Goal: Find specific page/section: Find specific page/section

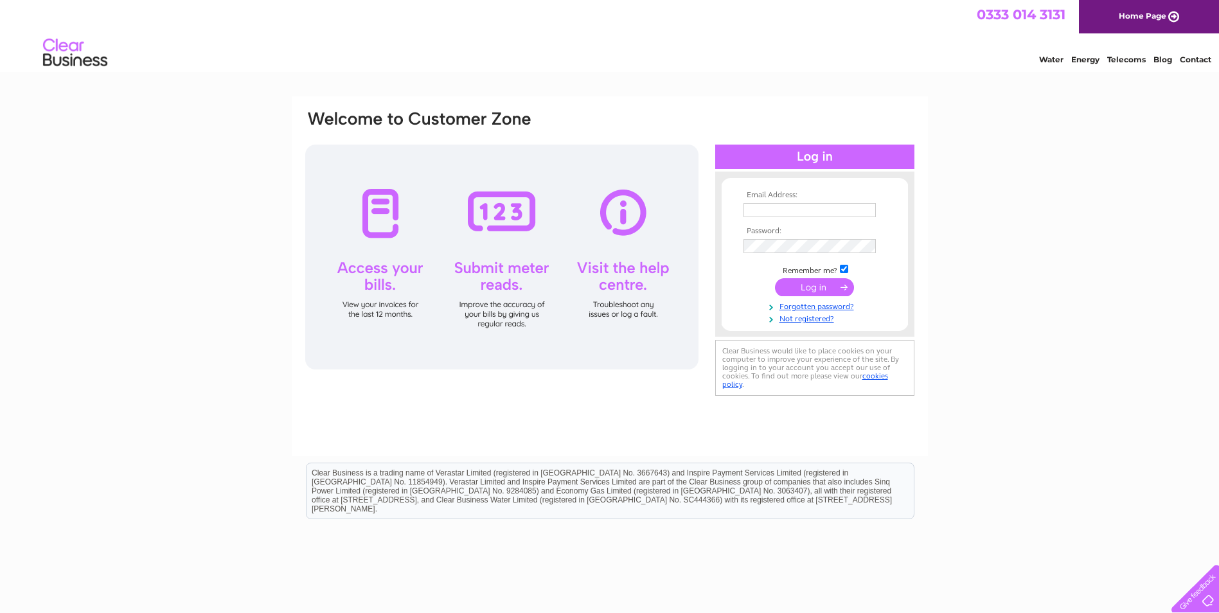
type input "bgwmc.info@gmail.com"
click at [820, 287] on input "submit" at bounding box center [814, 287] width 79 height 18
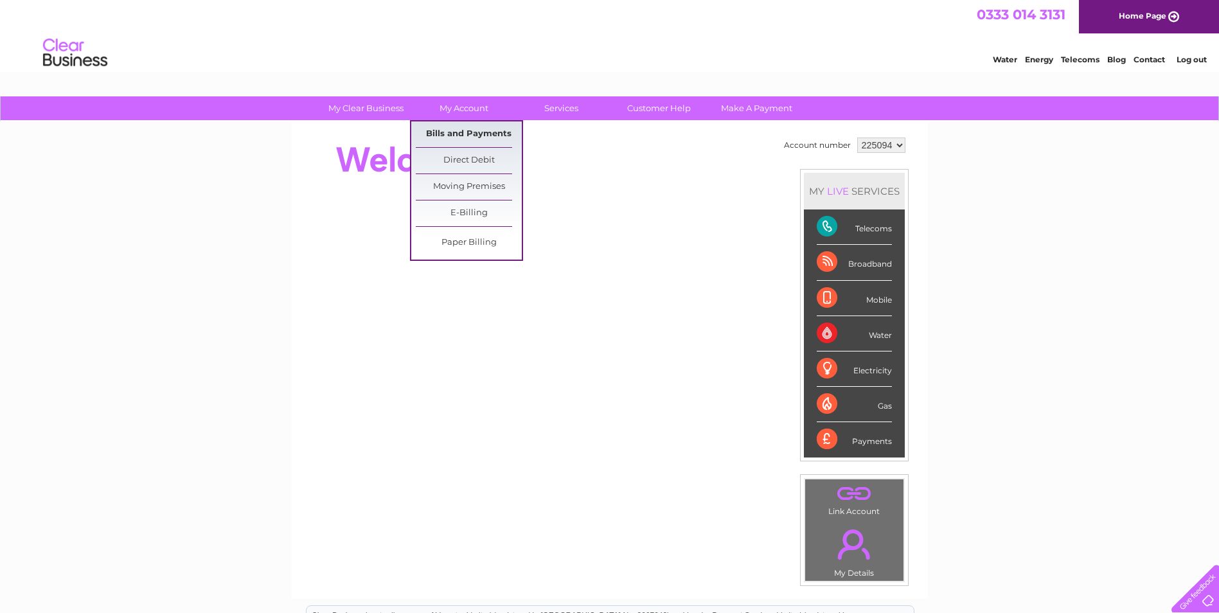
click at [465, 135] on link "Bills and Payments" at bounding box center [469, 134] width 106 height 26
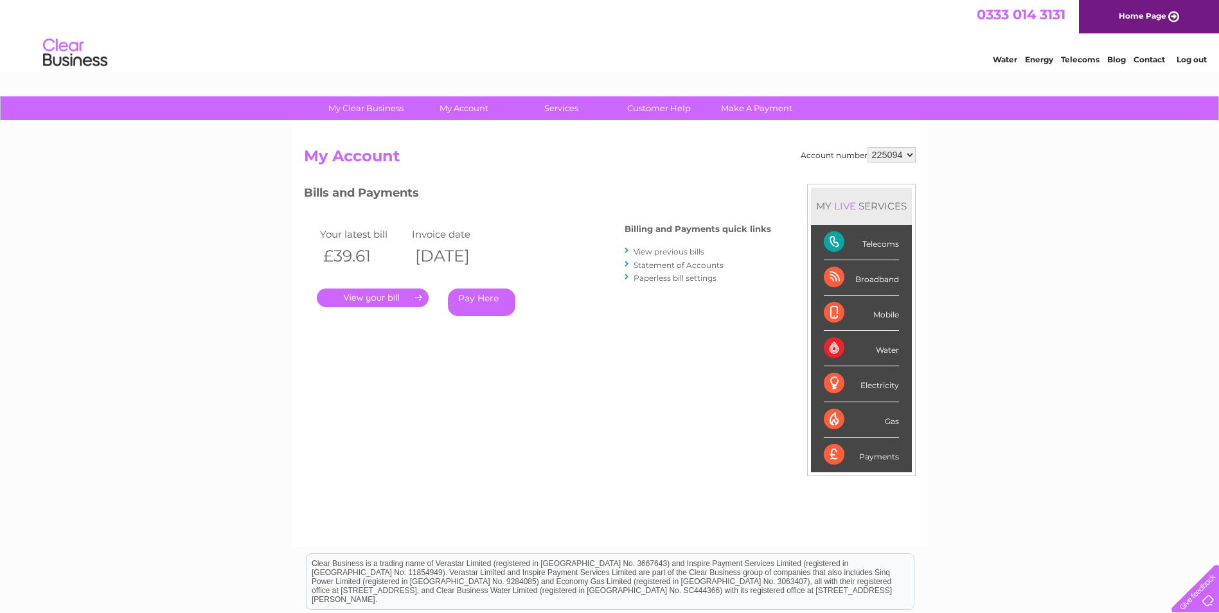
click at [386, 294] on link "." at bounding box center [373, 298] width 112 height 19
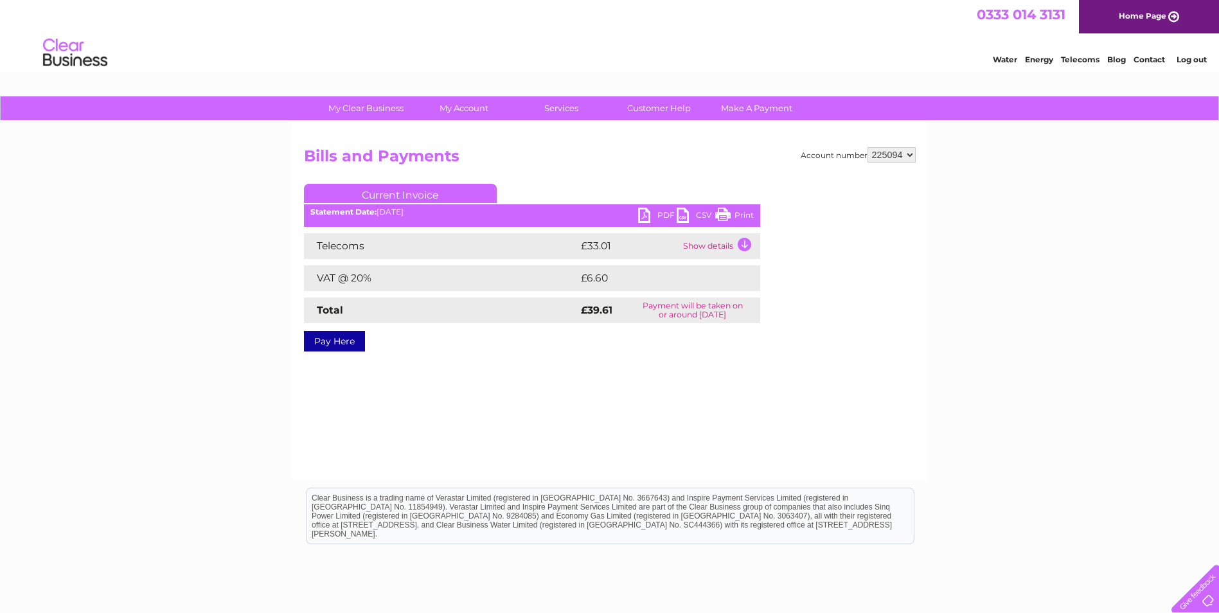
click at [639, 216] on link "PDF" at bounding box center [657, 217] width 39 height 19
